Goal: Transaction & Acquisition: Book appointment/travel/reservation

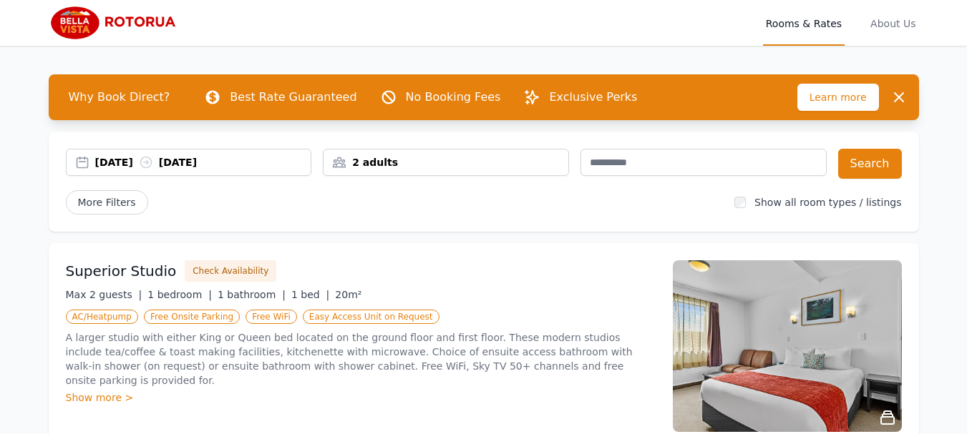
click at [394, 165] on div "2 adults" at bounding box center [446, 162] width 245 height 14
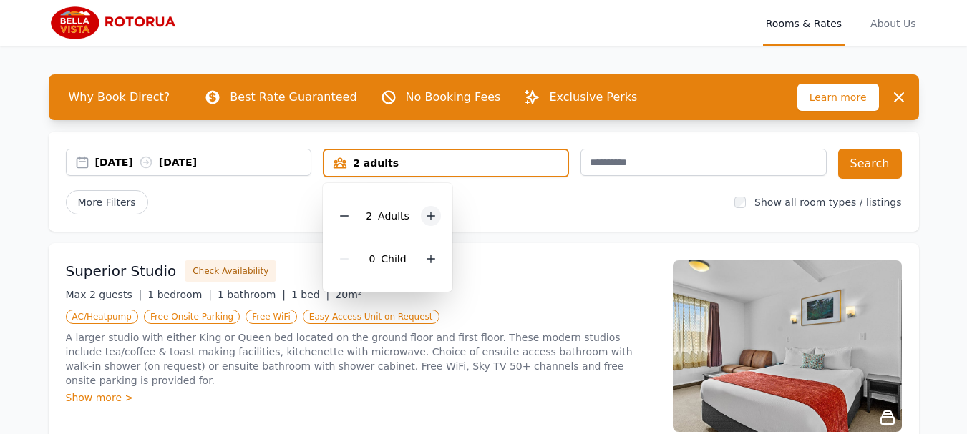
click at [425, 213] on icon at bounding box center [430, 215] width 11 height 11
click at [429, 253] on icon at bounding box center [430, 258] width 11 height 11
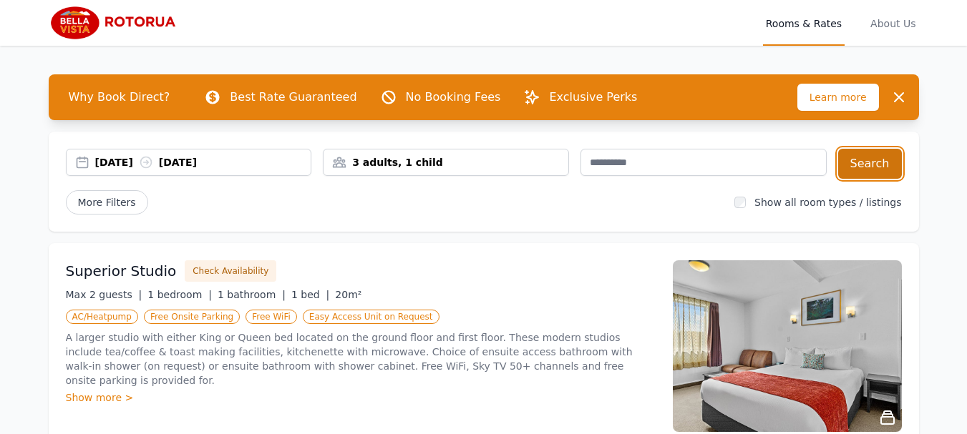
click at [863, 178] on button "Search" at bounding box center [870, 164] width 64 height 30
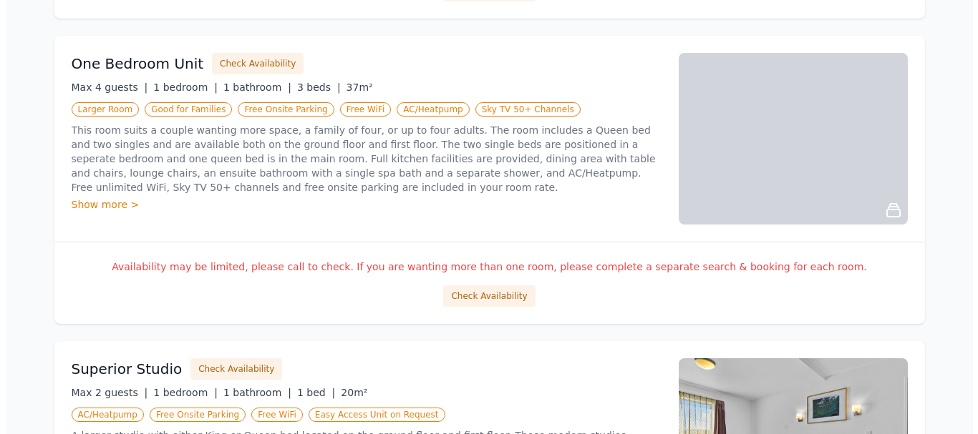
scroll to position [558, 0]
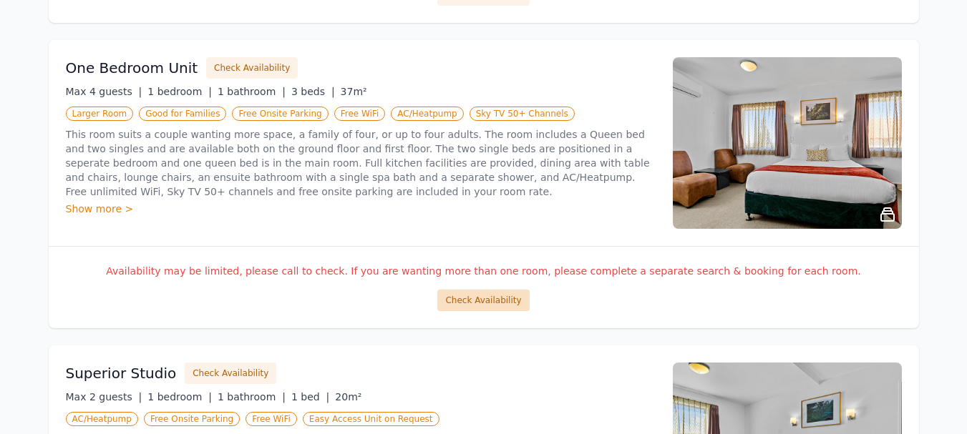
click at [479, 296] on button "Check Availability" at bounding box center [483, 300] width 92 height 21
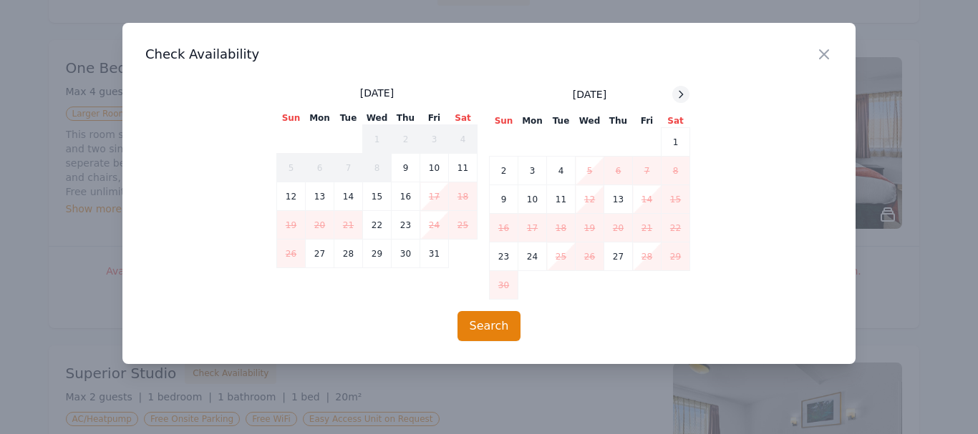
click at [681, 91] on icon at bounding box center [680, 94] width 11 height 11
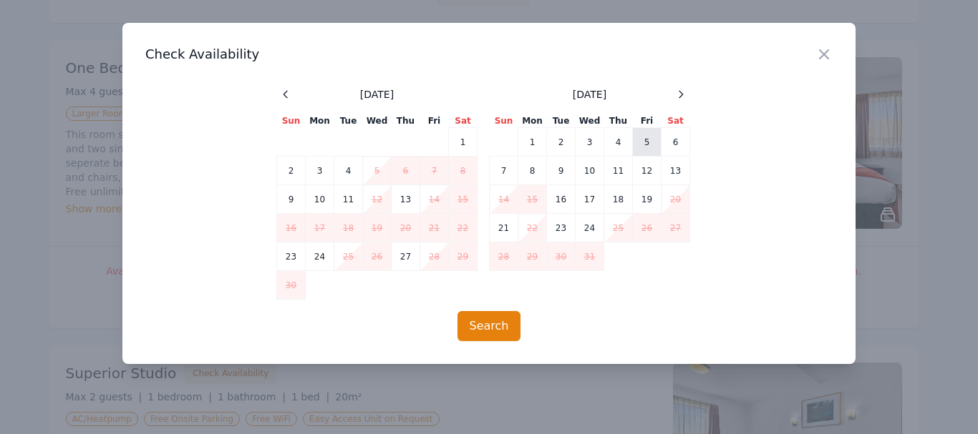
click at [651, 141] on td "5" at bounding box center [647, 142] width 29 height 29
click at [540, 167] on td "8" at bounding box center [532, 171] width 29 height 29
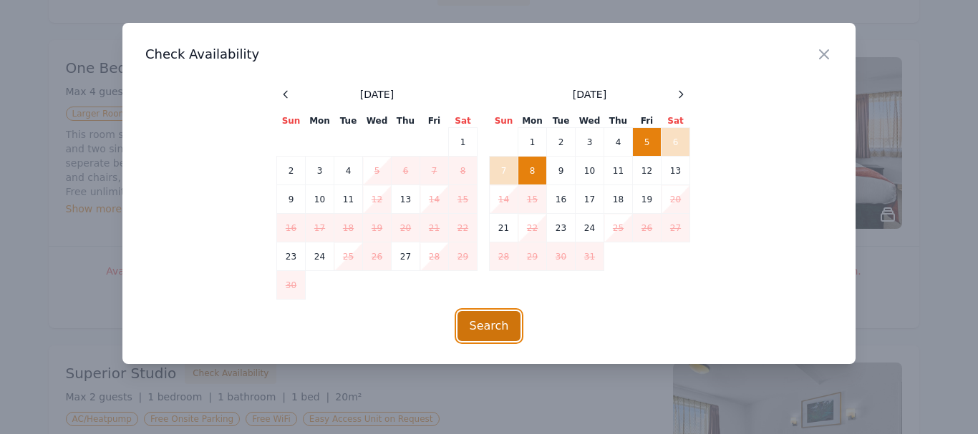
click at [494, 320] on button "Search" at bounding box center [489, 326] width 64 height 30
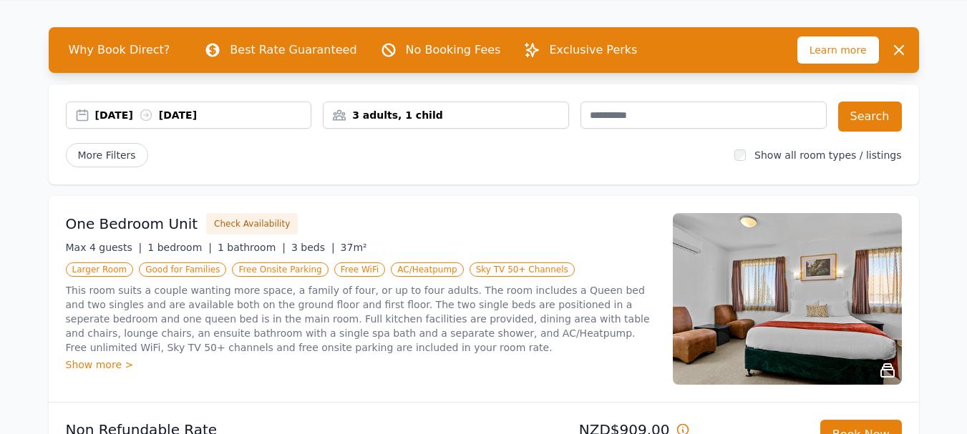
scroll to position [29, 0]
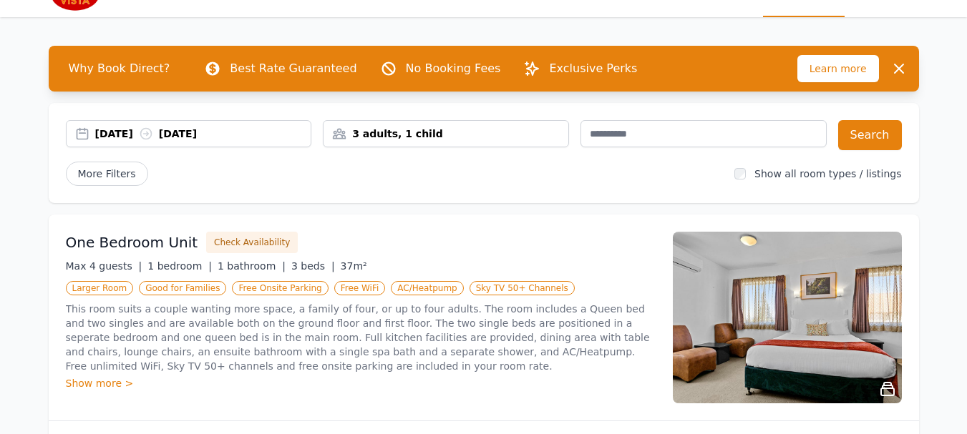
click at [438, 136] on div "3 adults, 1 child" at bounding box center [446, 134] width 245 height 14
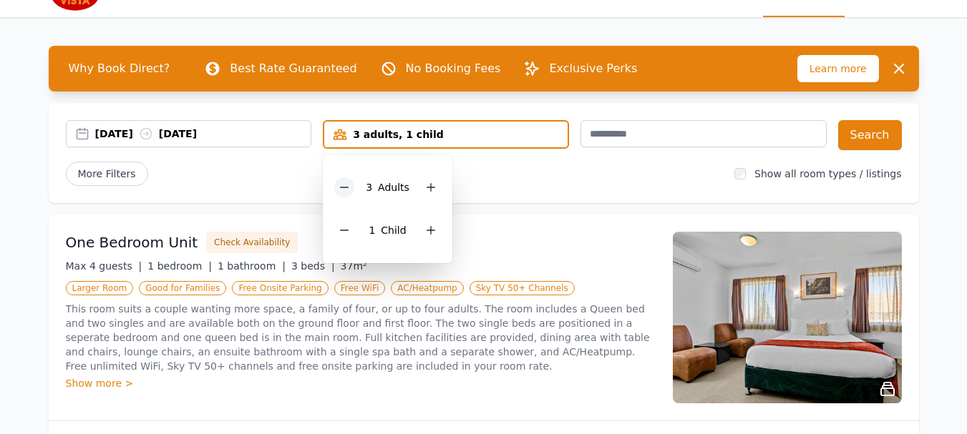
click at [348, 194] on div at bounding box center [344, 188] width 20 height 20
click at [434, 231] on icon at bounding box center [430, 230] width 11 height 11
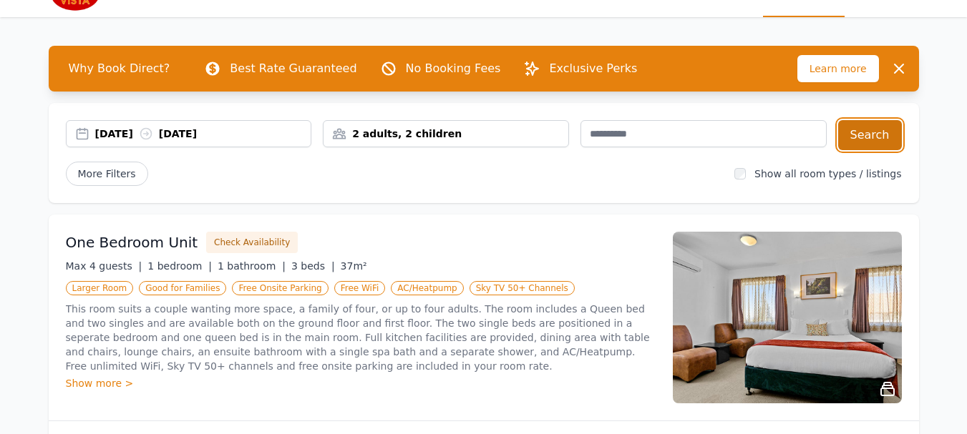
click at [865, 136] on button "Search" at bounding box center [870, 135] width 64 height 30
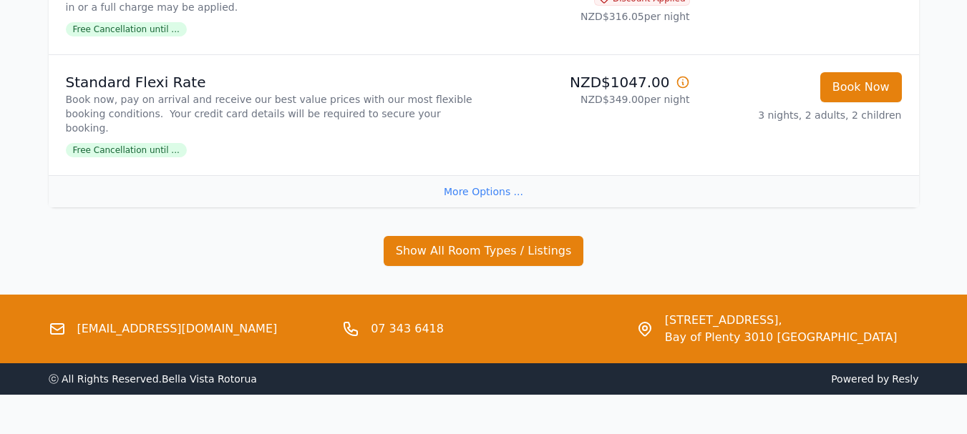
scroll to position [652, 0]
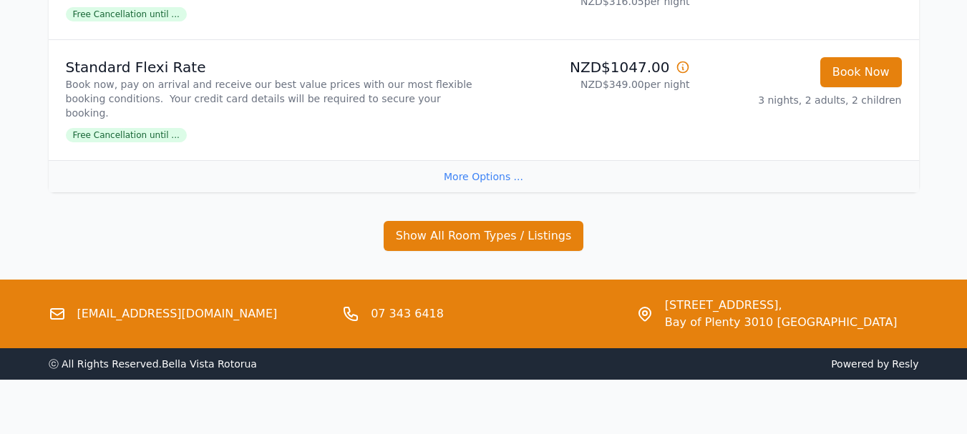
click at [490, 160] on div "More Options ..." at bounding box center [484, 176] width 870 height 32
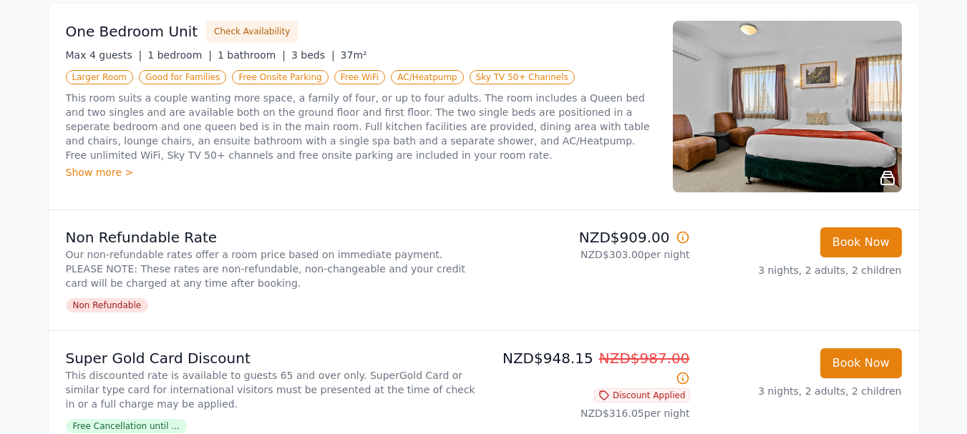
scroll to position [0, 0]
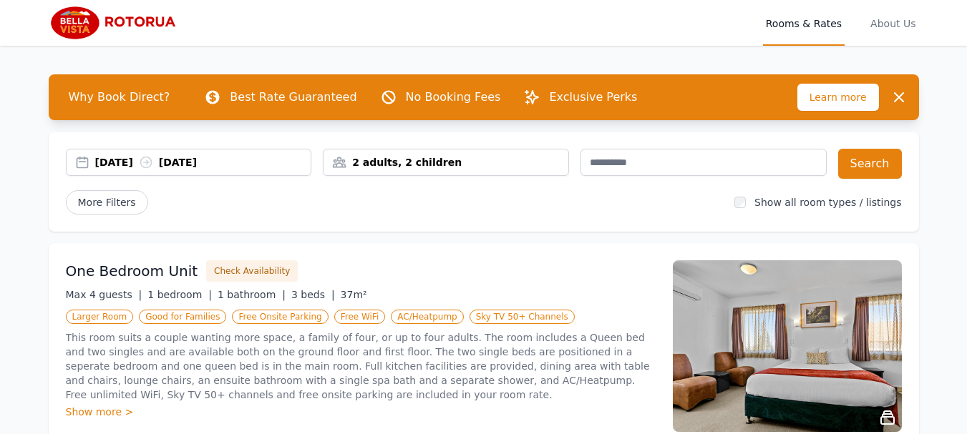
click at [855, 99] on span "Learn more" at bounding box center [838, 97] width 82 height 27
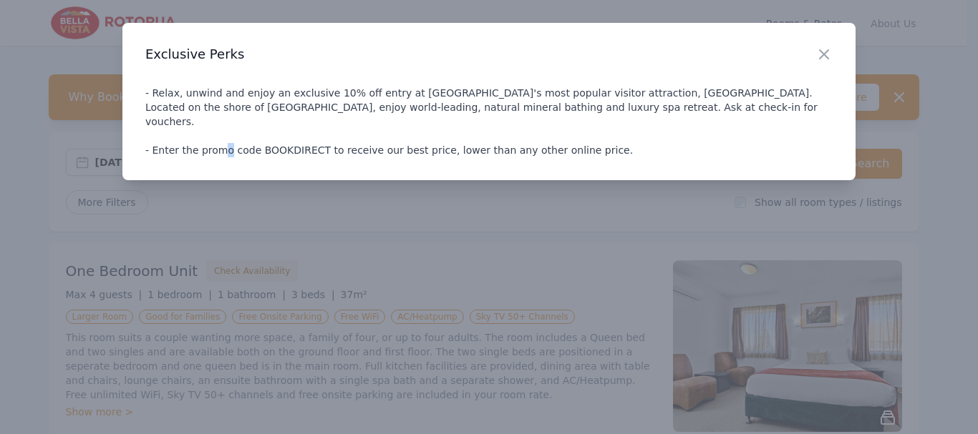
click at [310, 135] on p "- Relax, unwind and enjoy an exclusive 10% off entry at [GEOGRAPHIC_DATA]'s mos…" at bounding box center [488, 122] width 687 height 72
click at [308, 135] on p "- Relax, unwind and enjoy an exclusive 10% off entry at [GEOGRAPHIC_DATA]'s mos…" at bounding box center [488, 122] width 687 height 72
drag, startPoint x: 308, startPoint y: 135, endPoint x: 253, endPoint y: 135, distance: 55.8
click at [253, 135] on p "- Relax, unwind and enjoy an exclusive 10% off entry at [GEOGRAPHIC_DATA]'s mos…" at bounding box center [488, 122] width 687 height 72
copy p "BOOKDIRECT"
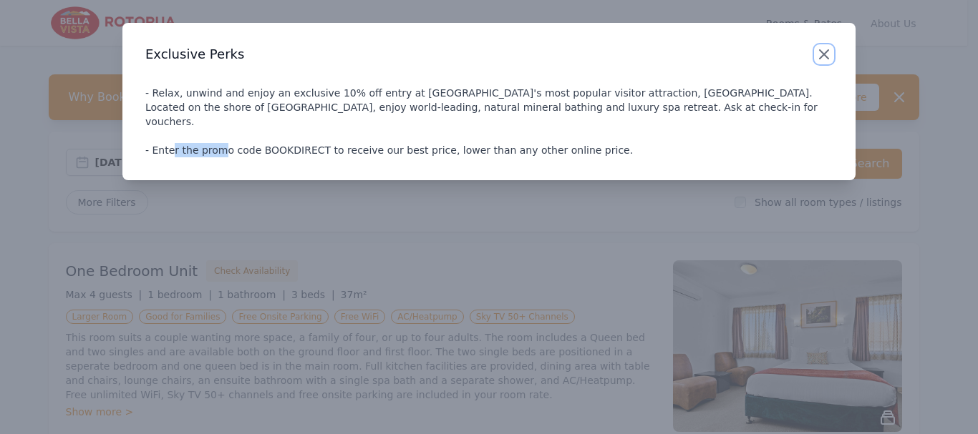
click at [822, 52] on icon "button" at bounding box center [824, 54] width 9 height 9
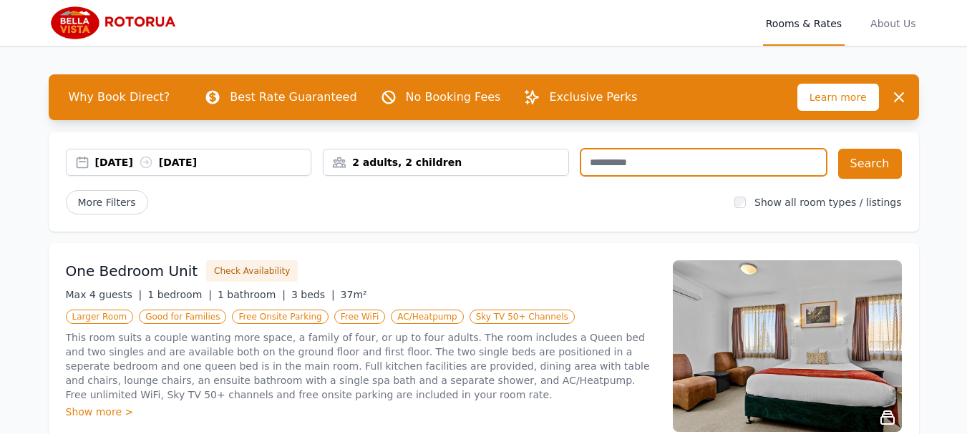
click at [717, 157] on input "text" at bounding box center [703, 162] width 246 height 27
paste input "**********"
type input "**********"
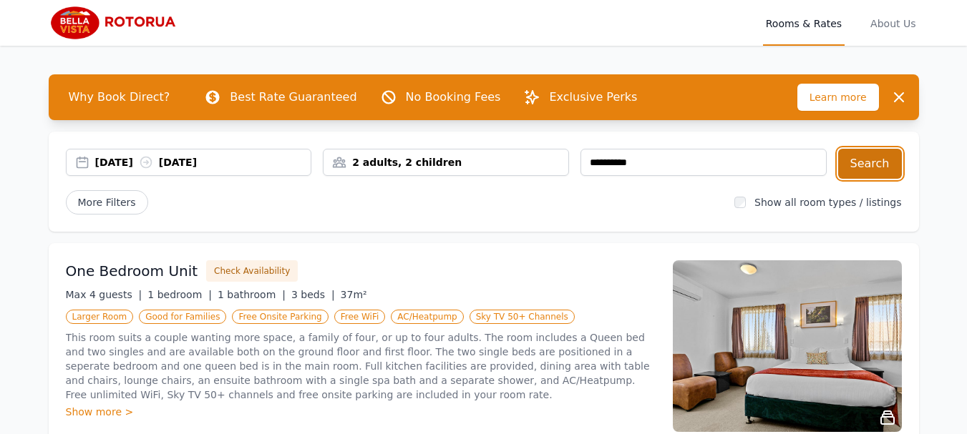
click at [853, 169] on button "Search" at bounding box center [870, 164] width 64 height 30
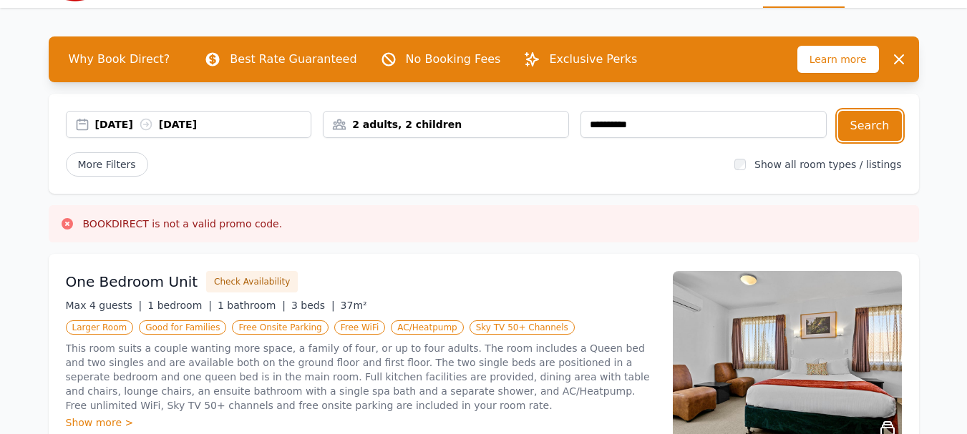
scroll to position [44, 0]
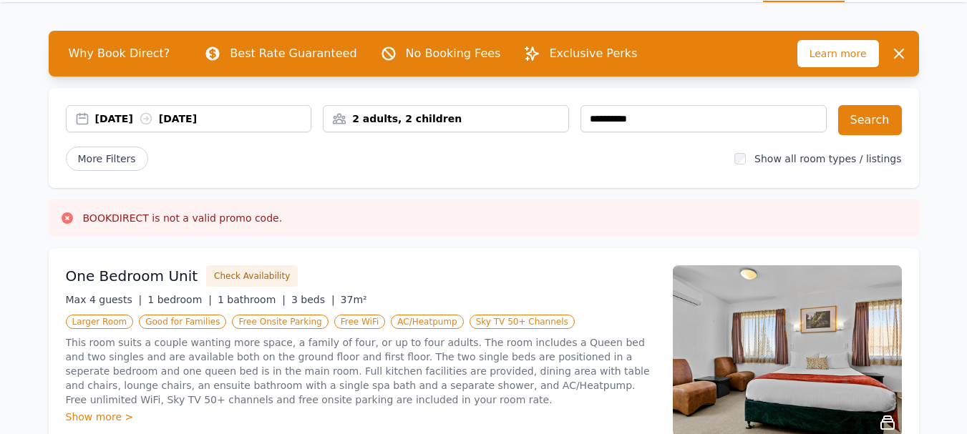
click at [857, 50] on span "Learn more" at bounding box center [838, 53] width 82 height 27
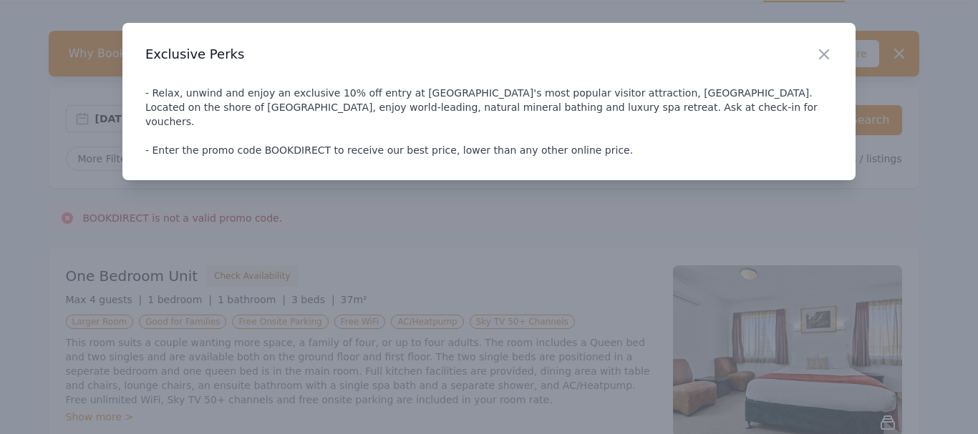
drag, startPoint x: 732, startPoint y: 67, endPoint x: 733, endPoint y: 74, distance: 7.9
click at [731, 68] on div "Close Exclusive Perks - Relax, unwind and enjoy an exclusive 10% off entry at […" at bounding box center [488, 101] width 733 height 157
click at [824, 54] on icon "button" at bounding box center [824, 54] width 9 height 9
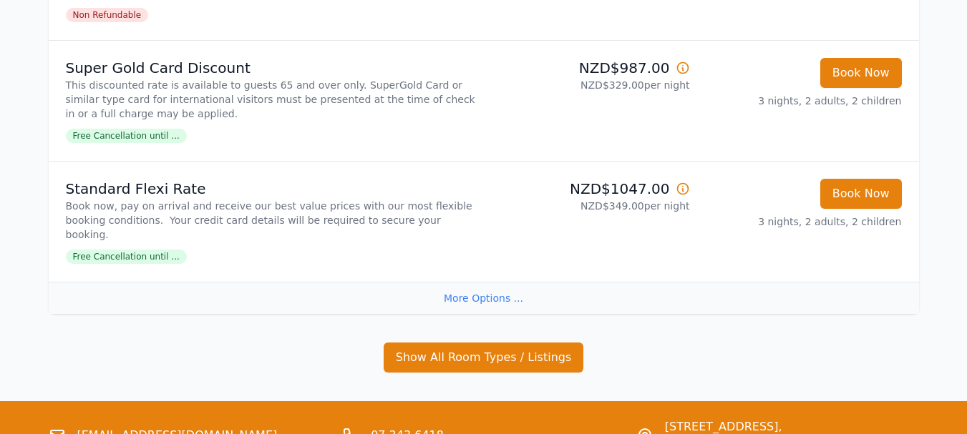
scroll to position [581, 0]
